Goal: Task Accomplishment & Management: Manage account settings

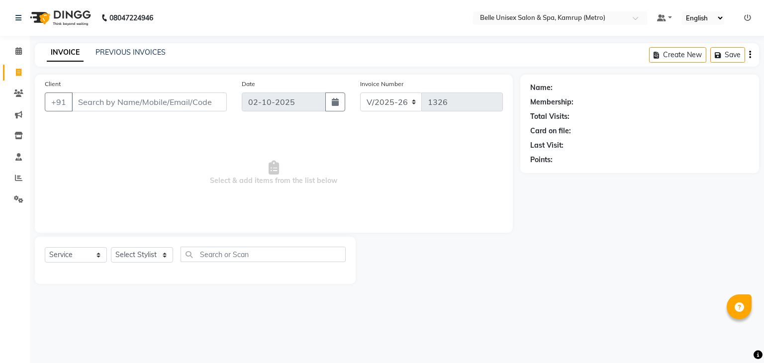
select select "7291"
select select "service"
click at [142, 50] on link "PREVIOUS INVOICES" at bounding box center [131, 52] width 70 height 9
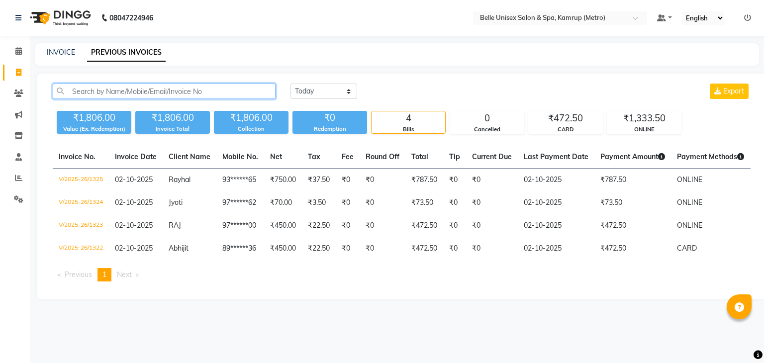
click at [103, 94] on input "text" at bounding box center [164, 91] width 223 height 15
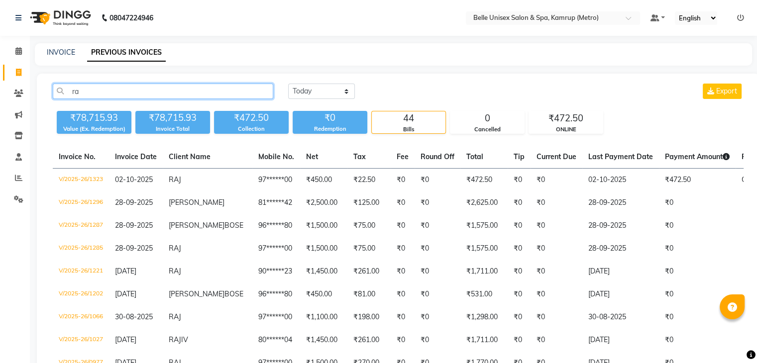
type input "r"
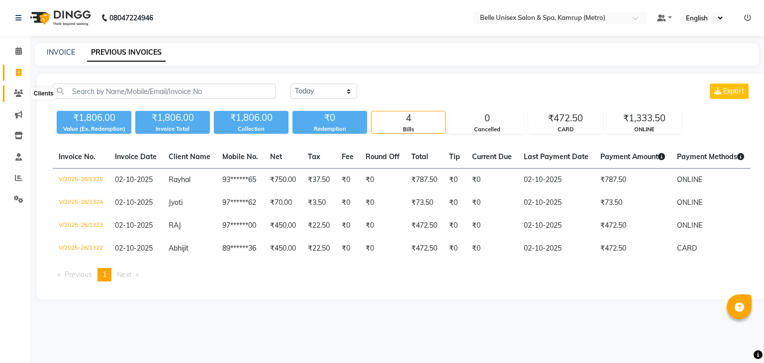
click at [18, 98] on span at bounding box center [18, 93] width 17 height 11
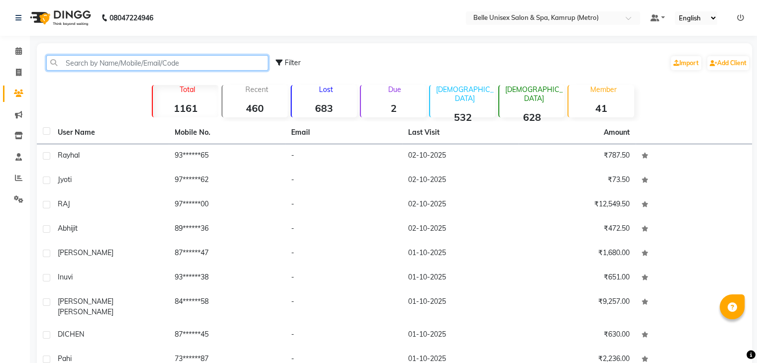
click at [114, 66] on input "text" at bounding box center [157, 62] width 222 height 15
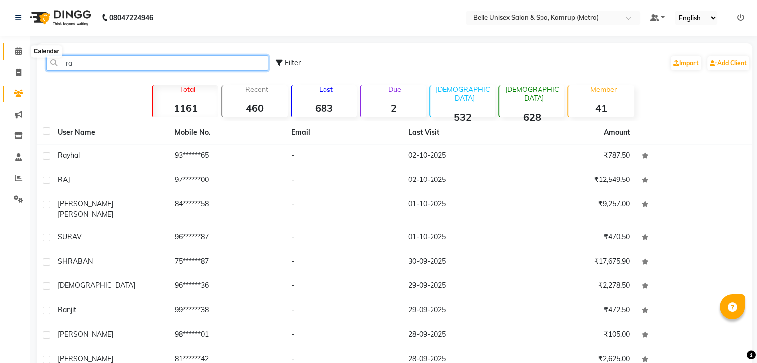
type input "ra"
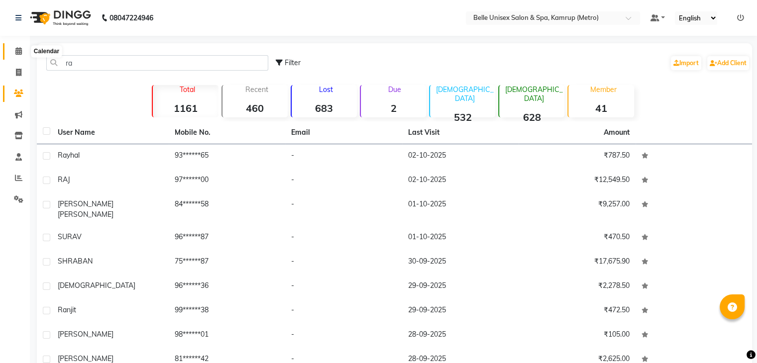
click at [15, 46] on span at bounding box center [18, 51] width 17 height 11
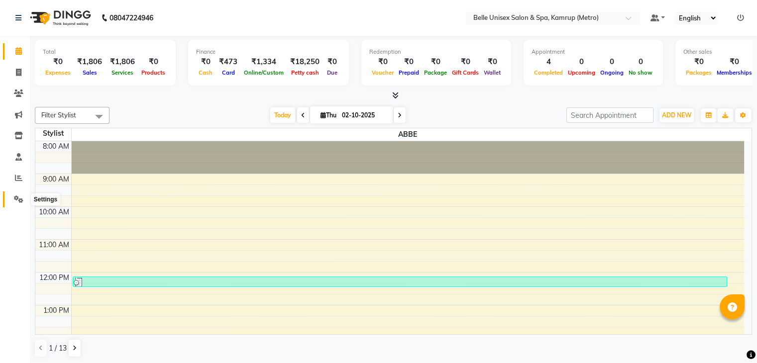
click at [20, 199] on icon at bounding box center [18, 199] width 9 height 7
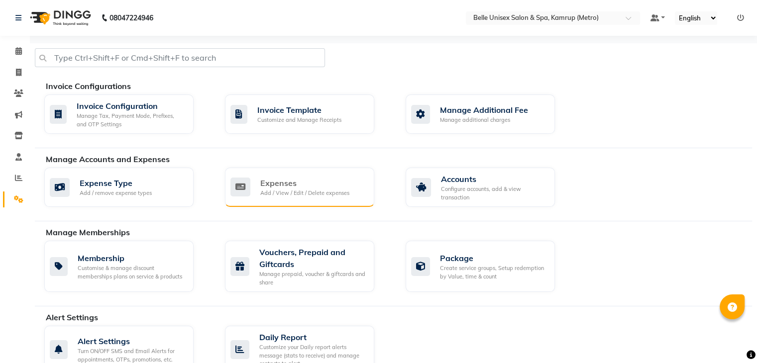
click at [282, 189] on div "Add / View / Edit / Delete expenses" at bounding box center [304, 193] width 89 height 8
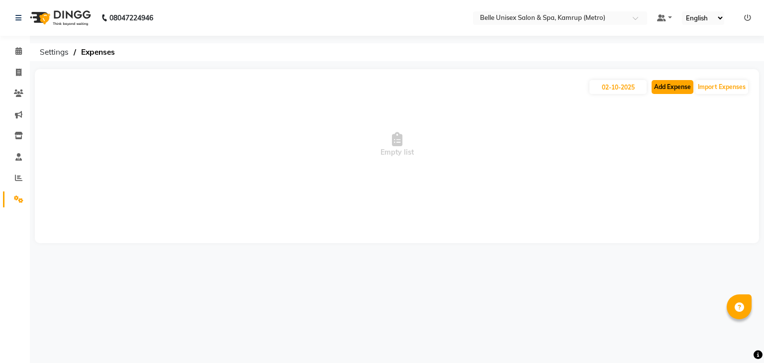
click at [682, 82] on button "Add Expense" at bounding box center [673, 87] width 42 height 14
select select "1"
select select "6378"
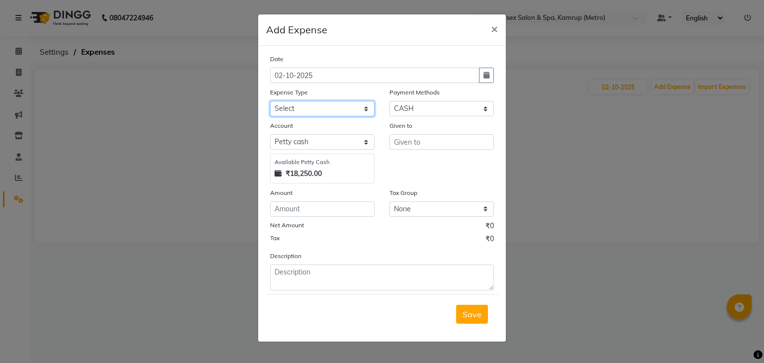
click at [357, 109] on select "Select advance salary BANK DEPOSIT building maintenance Day target DIESEL elect…" at bounding box center [322, 108] width 104 height 15
select select "23458"
click at [270, 102] on select "Select advance salary BANK DEPOSIT building maintenance Day target DIESEL elect…" at bounding box center [322, 108] width 104 height 15
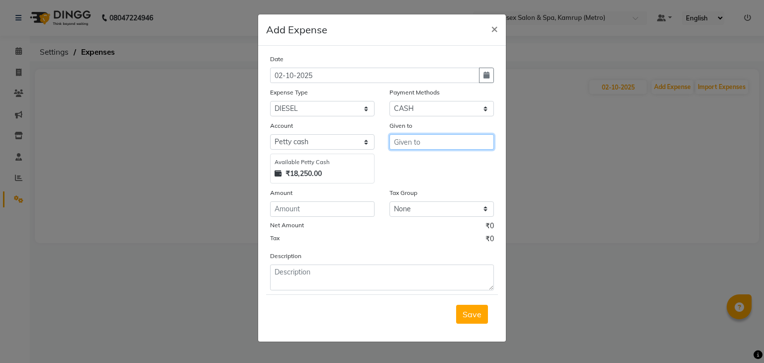
click at [435, 143] on input "text" at bounding box center [442, 141] width 104 height 15
click at [432, 166] on button "[PERSON_NAME]" at bounding box center [429, 164] width 79 height 16
type input "Ajung"
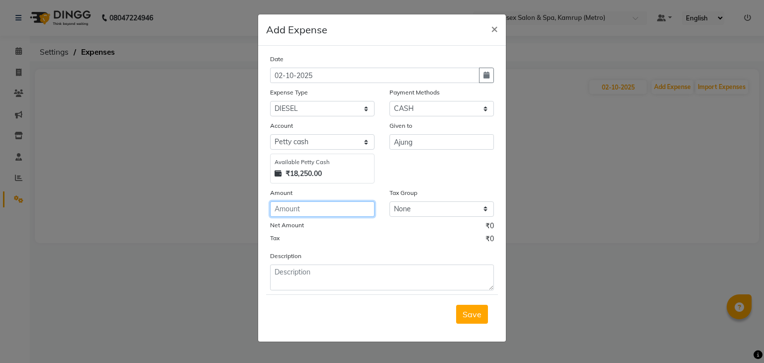
click at [293, 209] on input "number" at bounding box center [322, 209] width 104 height 15
type input "2000"
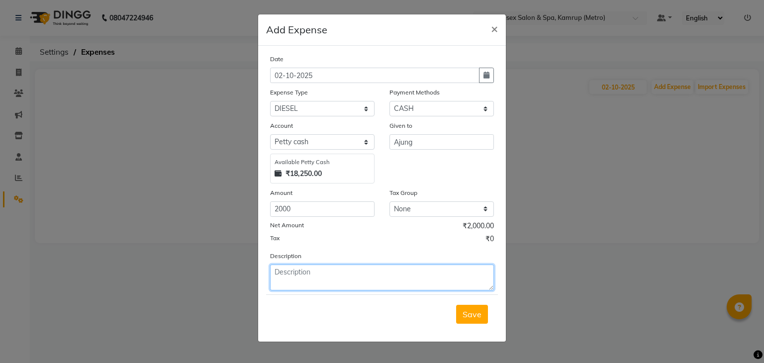
click at [324, 279] on textarea at bounding box center [382, 278] width 224 height 26
type textarea "Given For Fuel Refill"
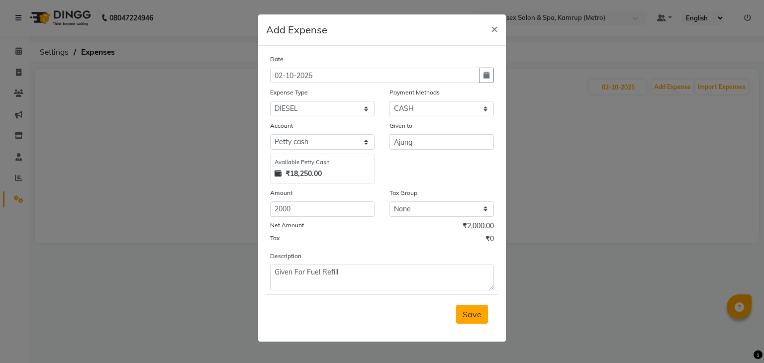
click at [469, 317] on span "Save" at bounding box center [472, 315] width 19 height 10
